Goal: Find specific page/section: Find specific page/section

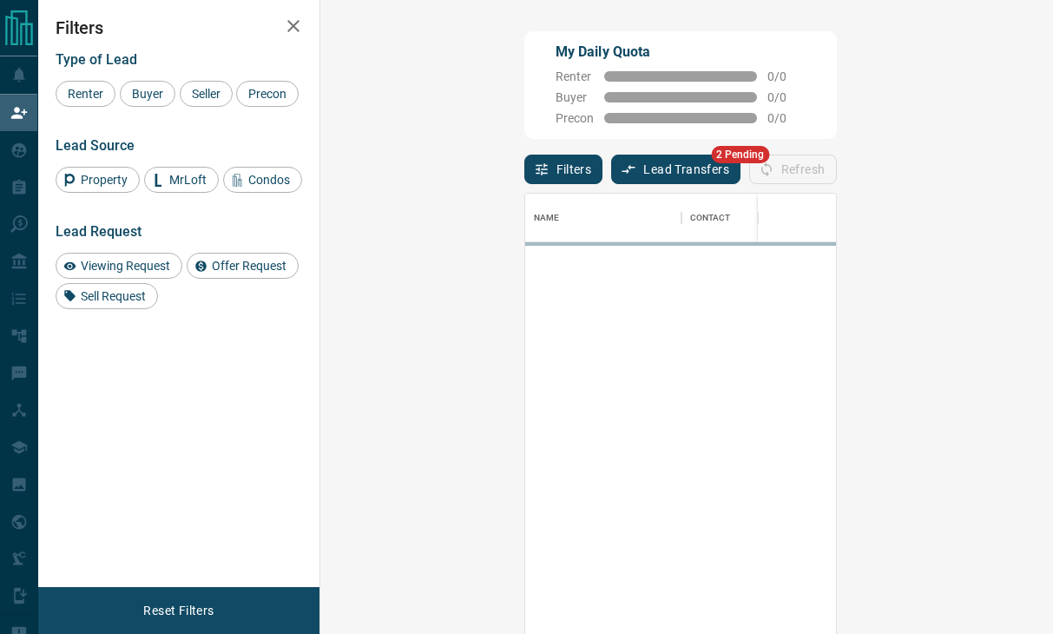
scroll to position [479, 682]
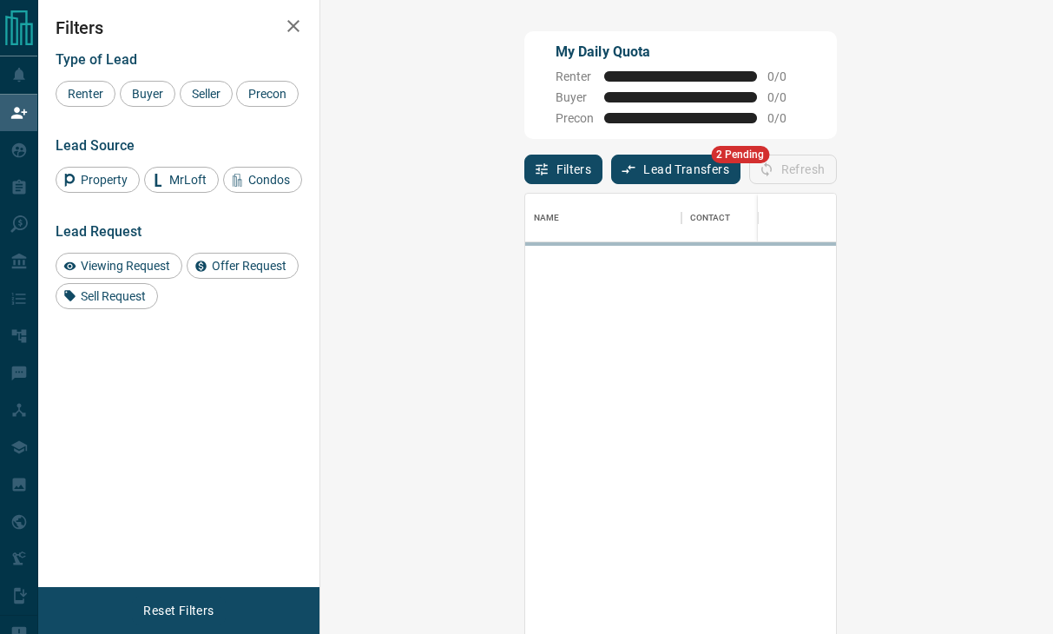
click at [611, 167] on button "Lead Transfers" at bounding box center [675, 170] width 129 height 30
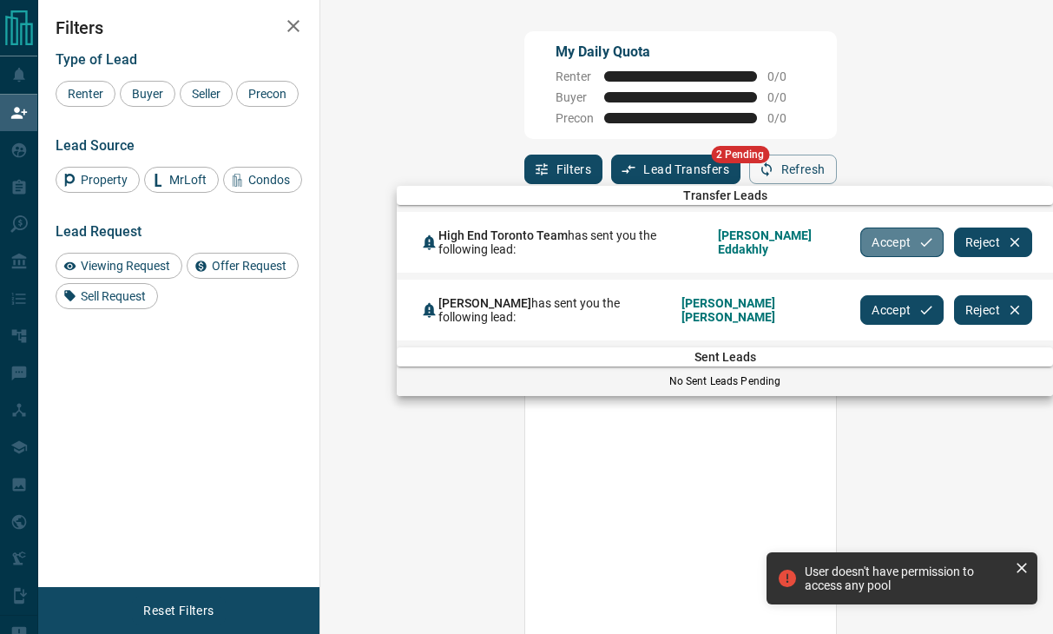
click at [881, 241] on button "Accept" at bounding box center [902, 243] width 82 height 30
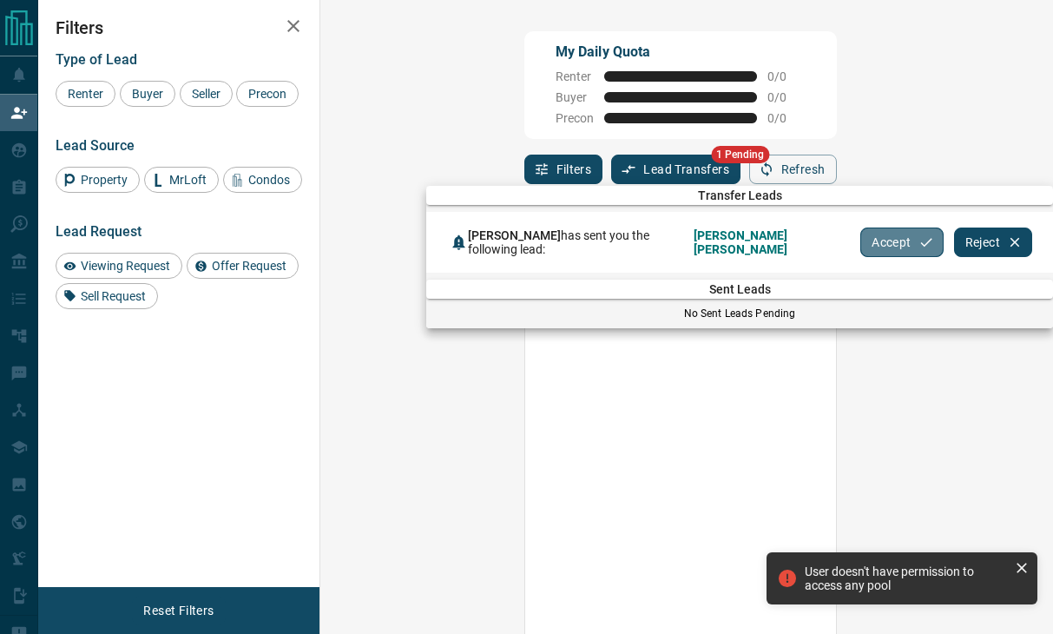
click at [861, 237] on button "Accept" at bounding box center [902, 243] width 82 height 30
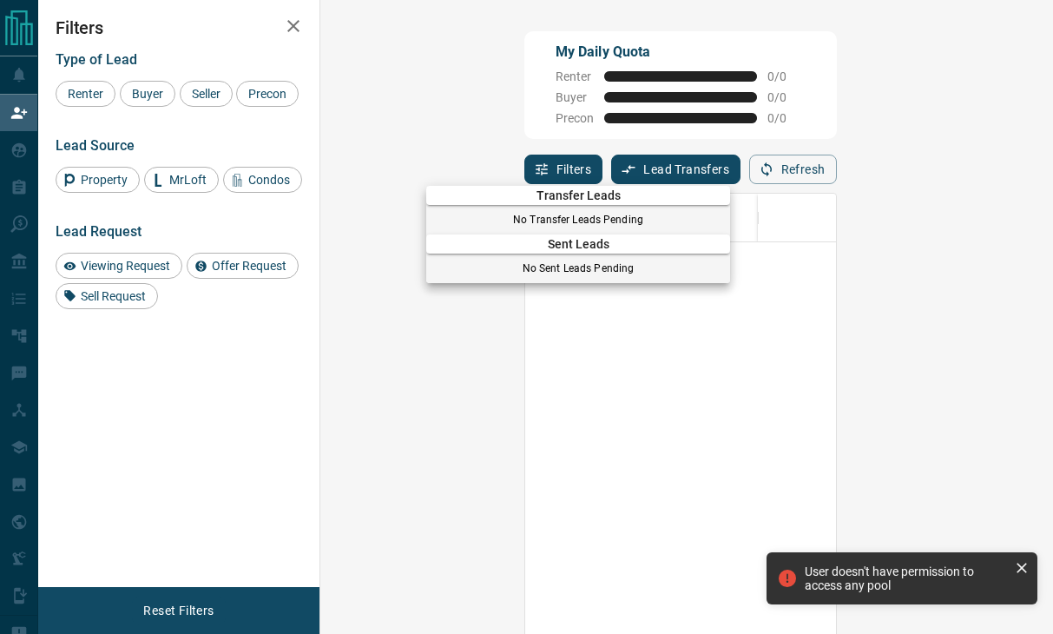
click at [28, 143] on div at bounding box center [526, 317] width 1053 height 634
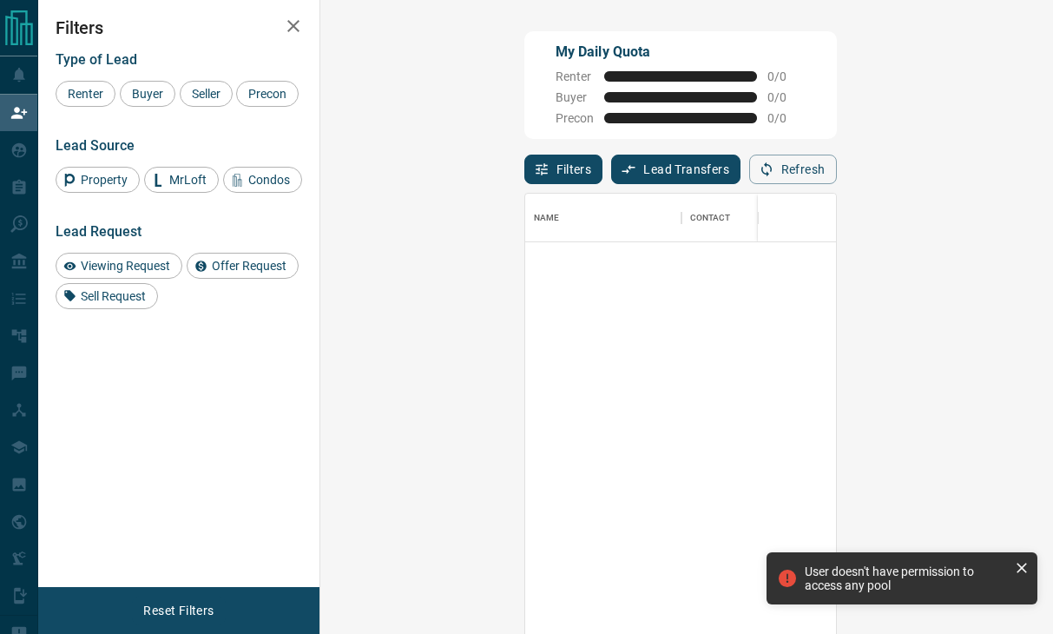
click at [28, 143] on div at bounding box center [526, 317] width 1053 height 634
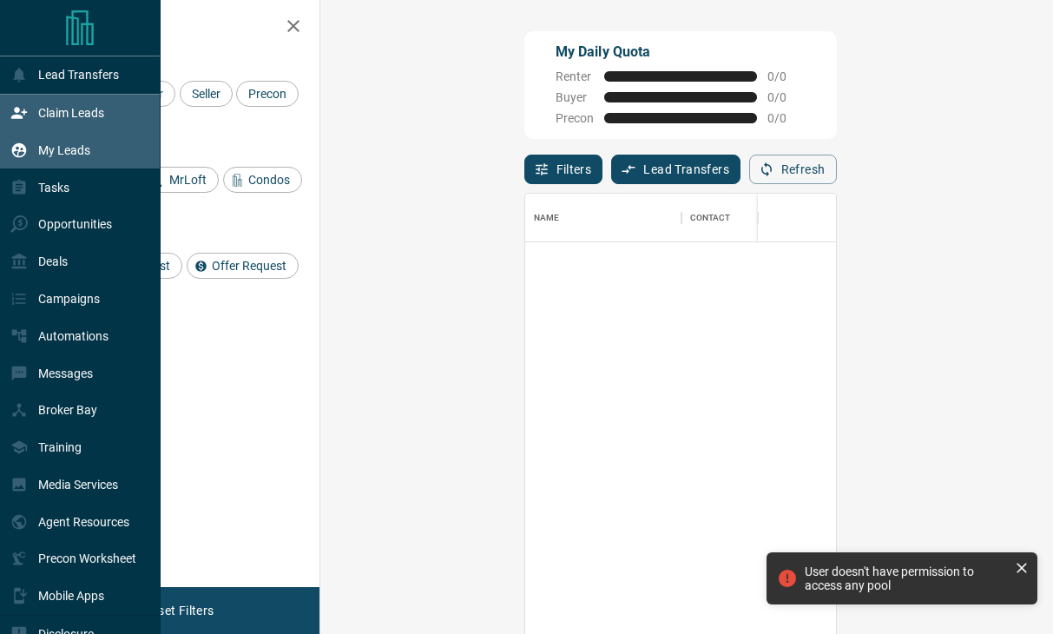
click at [28, 143] on div "My Leads" at bounding box center [50, 149] width 80 height 29
